Goal: Information Seeking & Learning: Learn about a topic

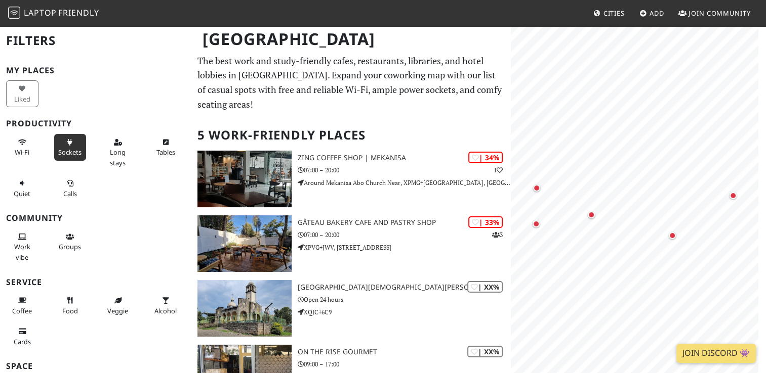
click at [76, 155] on span "Sockets" at bounding box center [69, 152] width 23 height 9
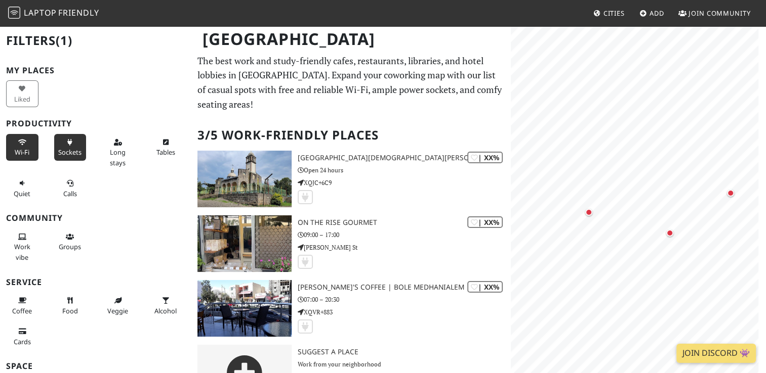
click at [16, 144] on button "Wi-Fi" at bounding box center [22, 147] width 32 height 27
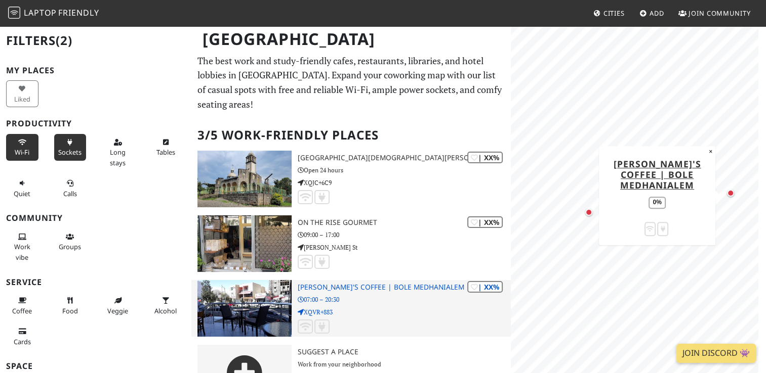
click at [245, 299] on img at bounding box center [244, 308] width 94 height 57
